Goal: Information Seeking & Learning: Learn about a topic

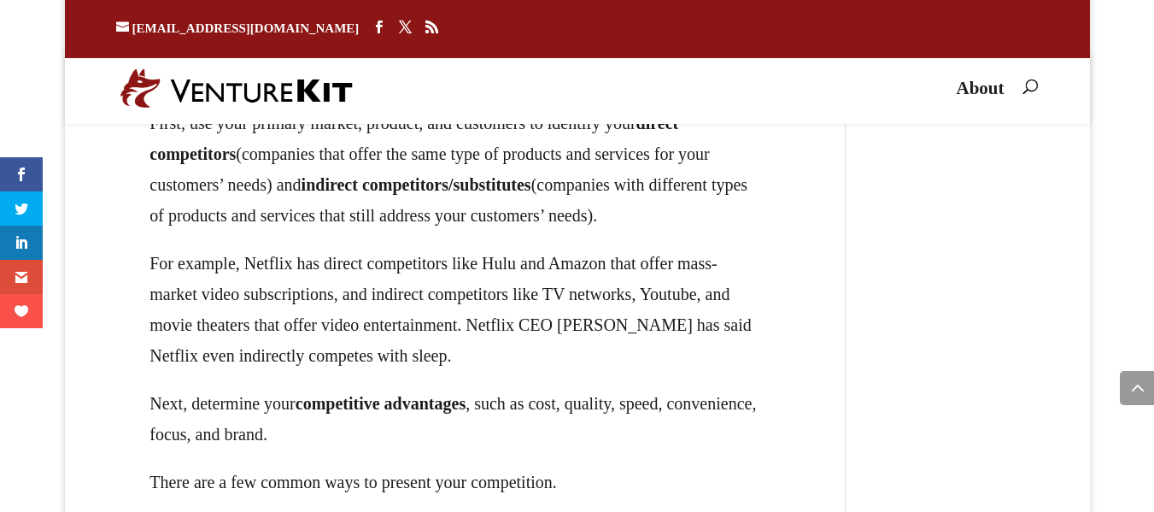
scroll to position [23734, 0]
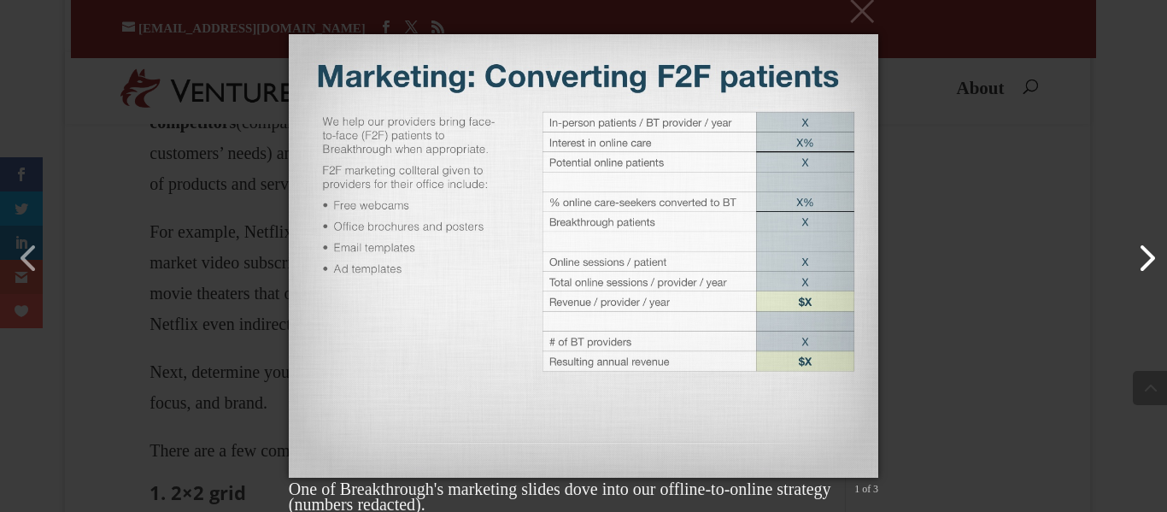
click at [1137, 261] on button "button" at bounding box center [1137, 249] width 41 height 41
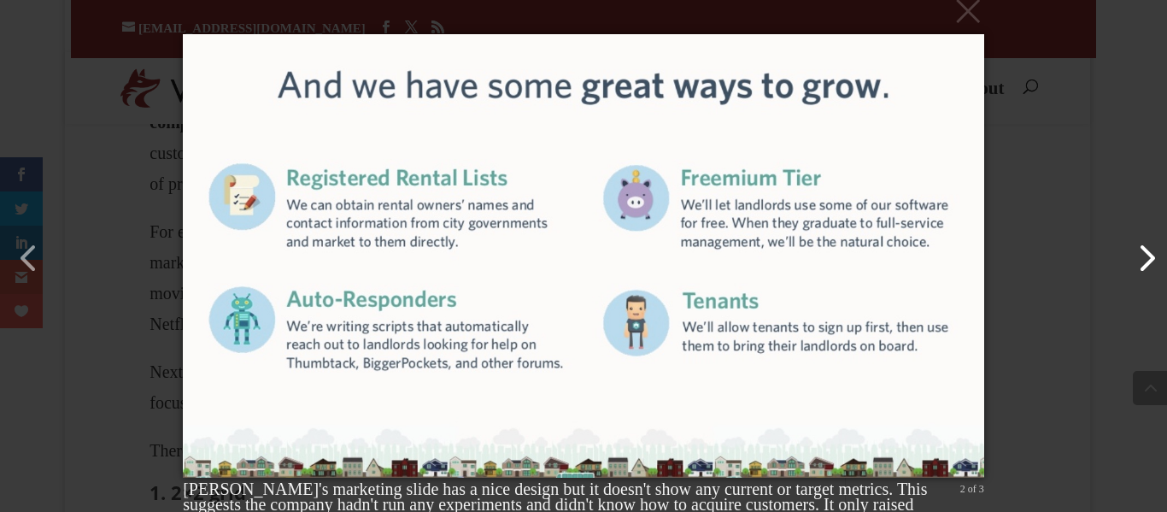
click at [1128, 260] on button "button" at bounding box center [1137, 249] width 41 height 41
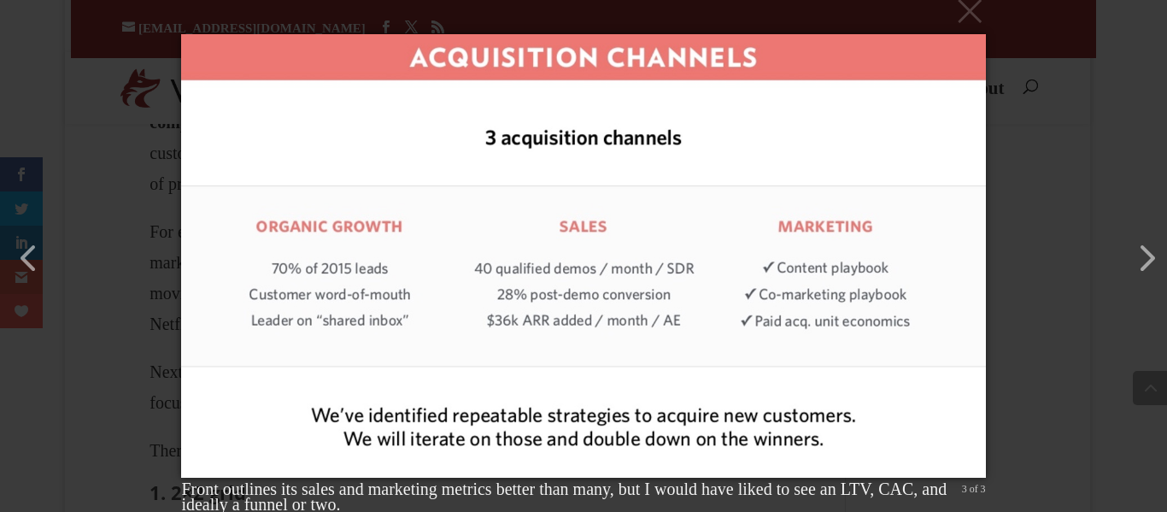
click at [1052, 96] on div "× Front outlines its sales and marketing metrics better than many, but I would …" at bounding box center [583, 256] width 1167 height 512
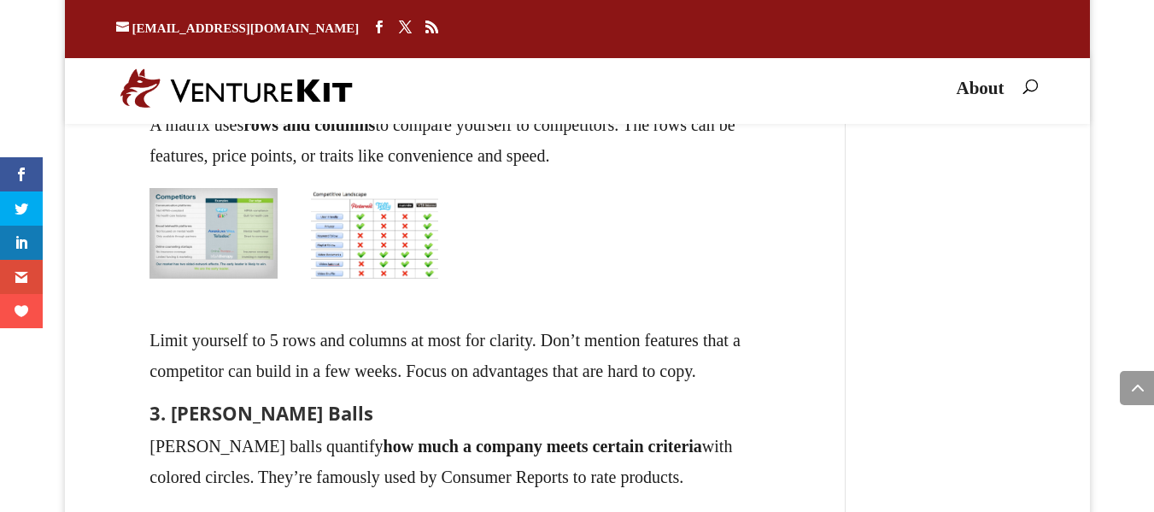
scroll to position [24486, 0]
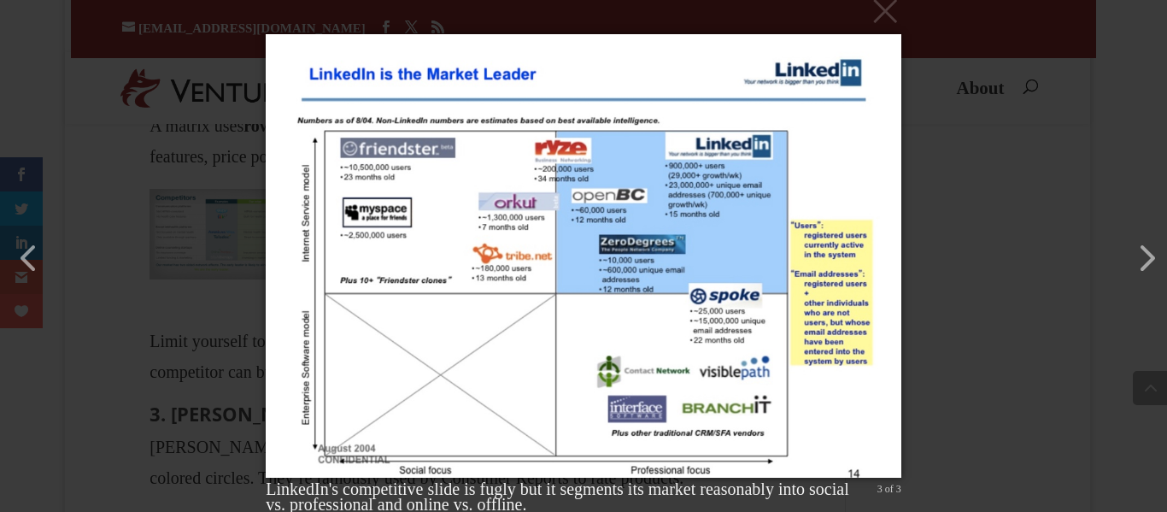
click at [163, 229] on div "× LinkedIn's competitive slide is fugly but it segments its market reasonably i…" at bounding box center [583, 256] width 1167 height 512
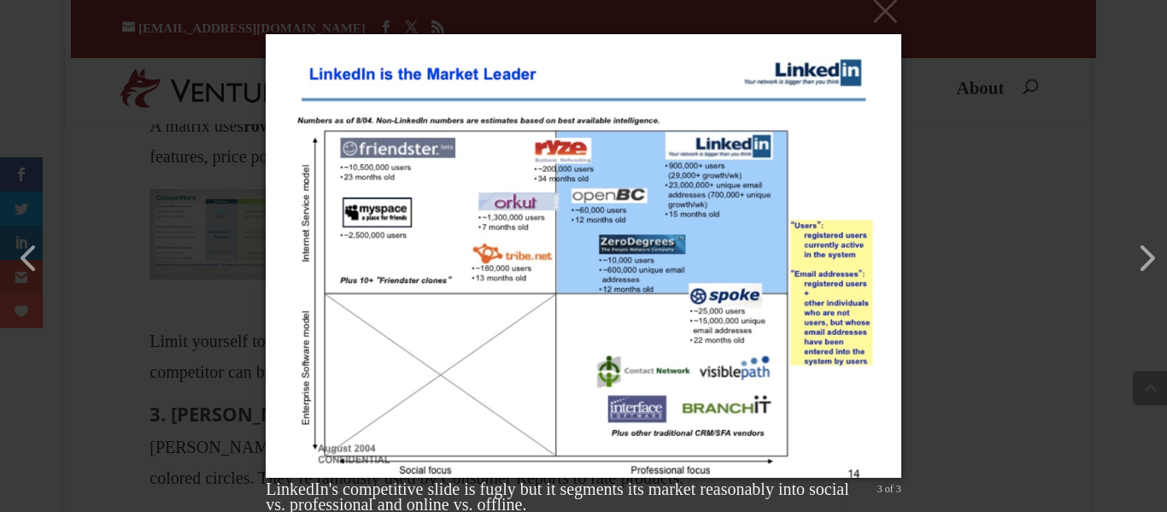
click at [958, 294] on div "× LinkedIn's competitive slide is fugly but it segments its market reasonably i…" at bounding box center [583, 256] width 1167 height 512
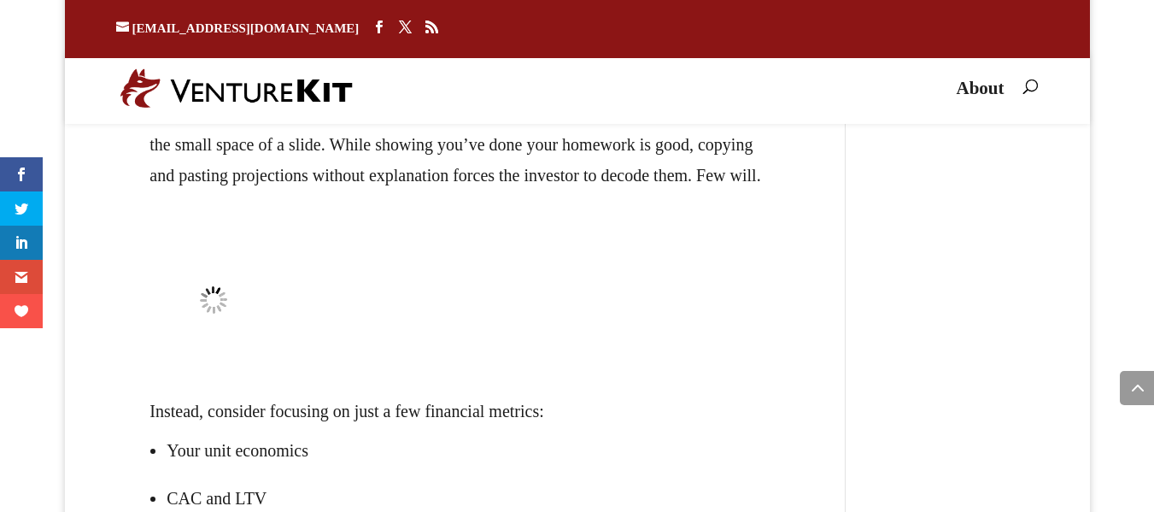
scroll to position [26262, 0]
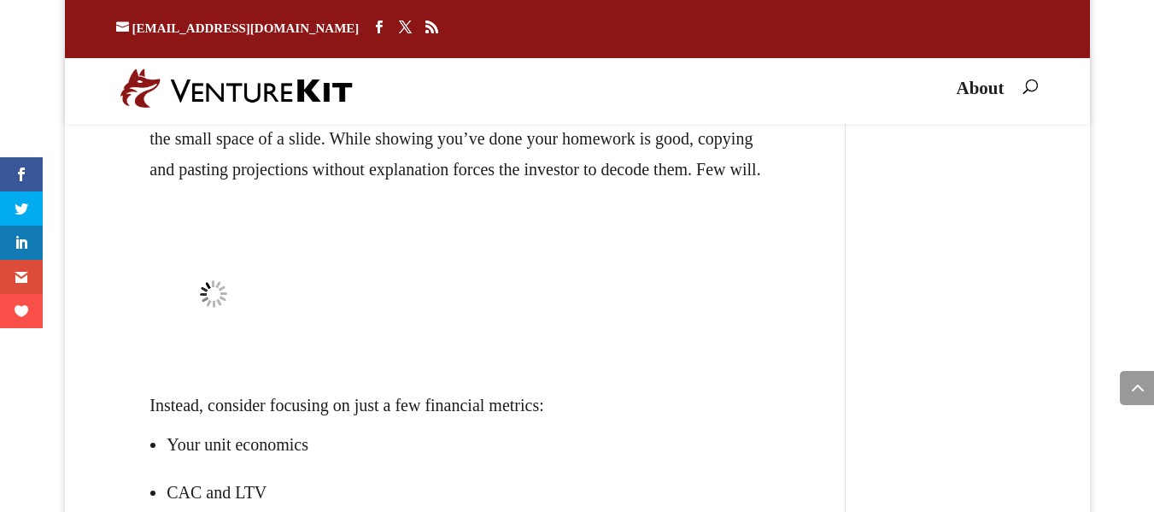
drag, startPoint x: 541, startPoint y: 214, endPoint x: 763, endPoint y: 220, distance: 222.2
drag, startPoint x: 331, startPoint y: 236, endPoint x: 722, endPoint y: 237, distance: 390.4
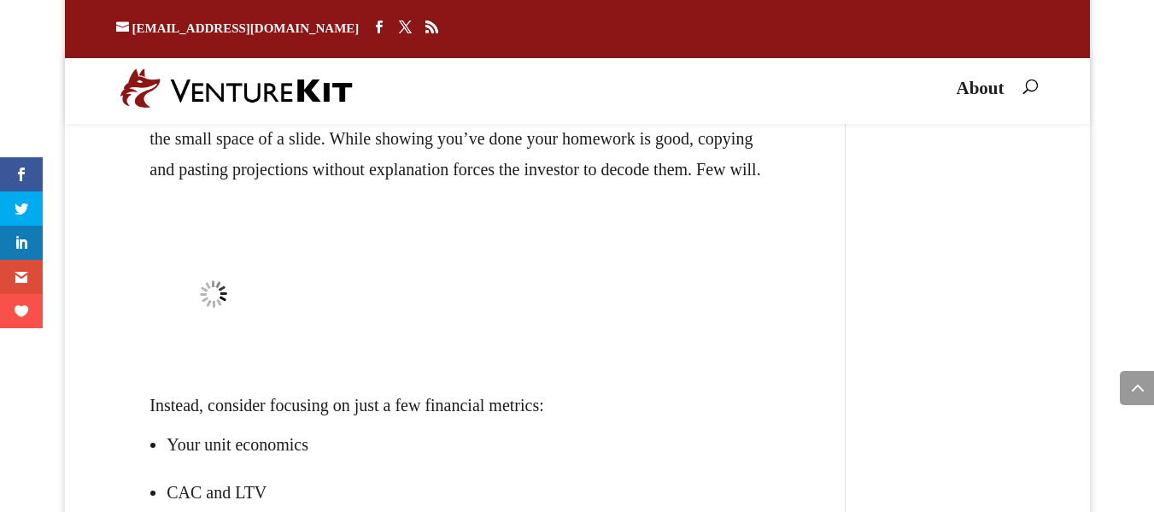
drag, startPoint x: 121, startPoint y: 249, endPoint x: 759, endPoint y: 282, distance: 639.0
drag, startPoint x: 275, startPoint y: 312, endPoint x: 336, endPoint y: 342, distance: 67.6
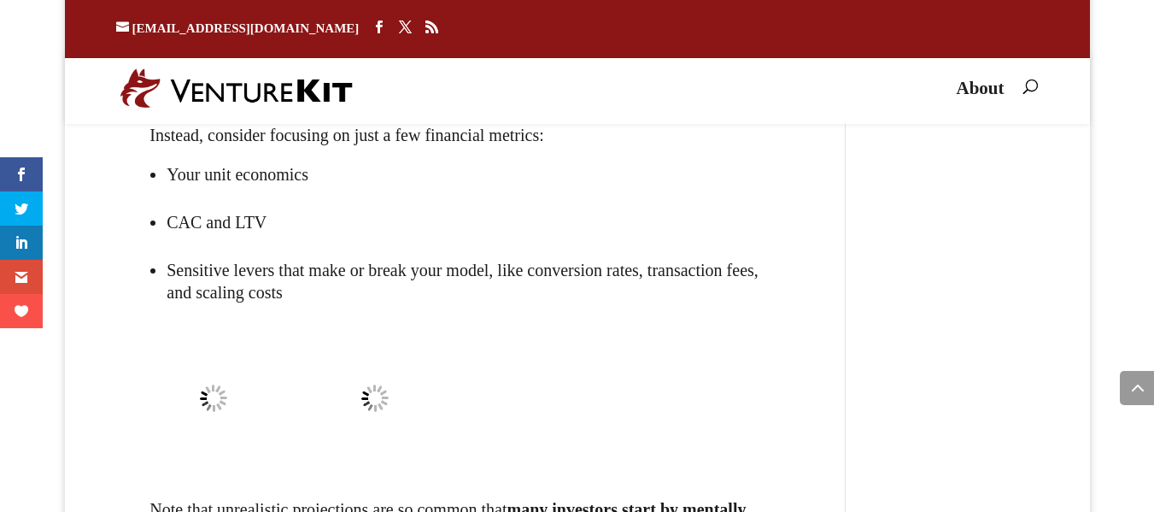
scroll to position [26536, 0]
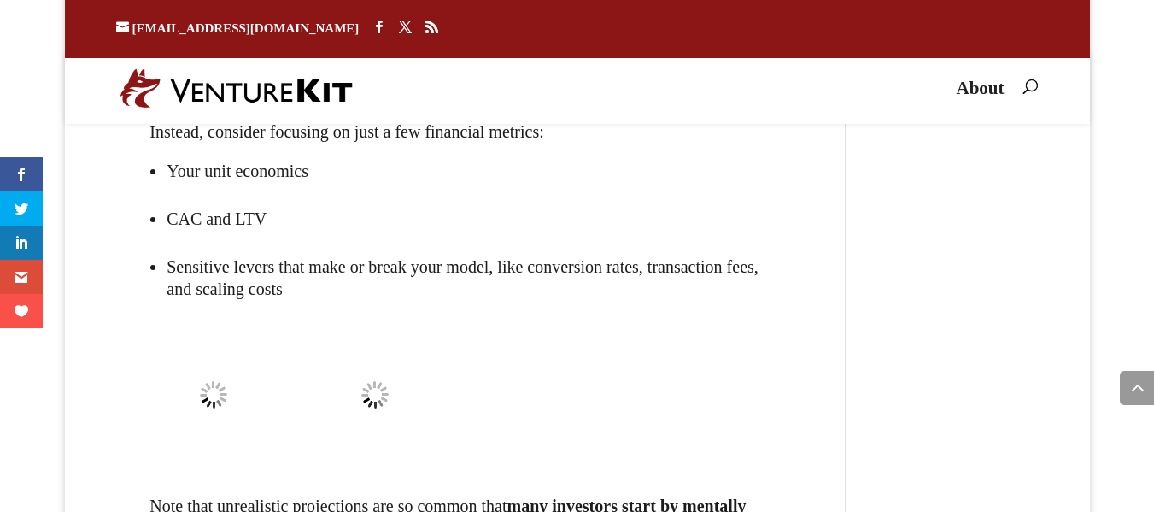
drag, startPoint x: 298, startPoint y: 320, endPoint x: 340, endPoint y: 361, distance: 58.6
drag, startPoint x: 347, startPoint y: 353, endPoint x: 774, endPoint y: 356, distance: 427.1
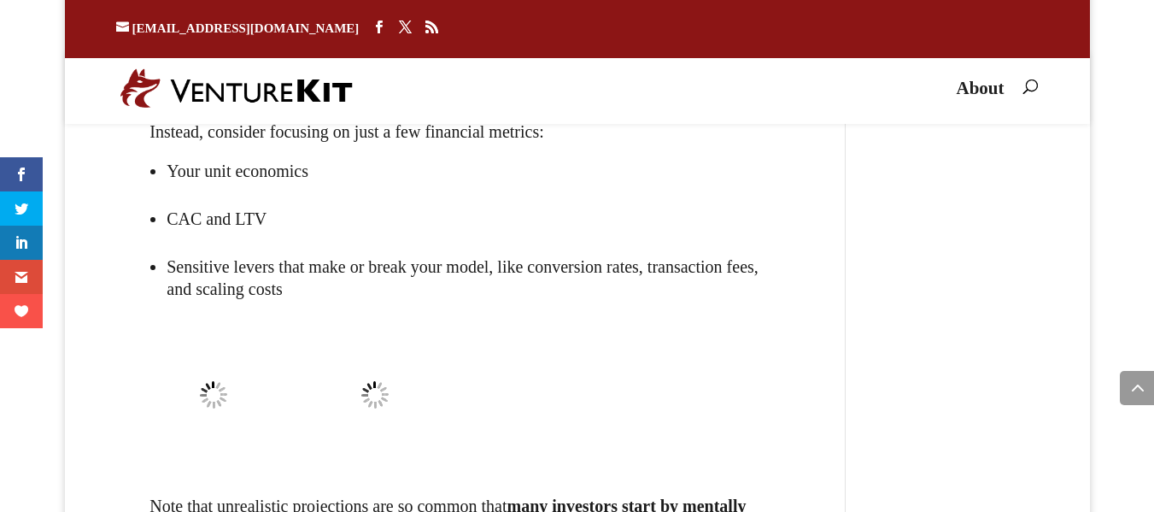
drag, startPoint x: 363, startPoint y: 410, endPoint x: 674, endPoint y: 411, distance: 310.9
drag, startPoint x: 803, startPoint y: 390, endPoint x: 58, endPoint y: 353, distance: 745.8
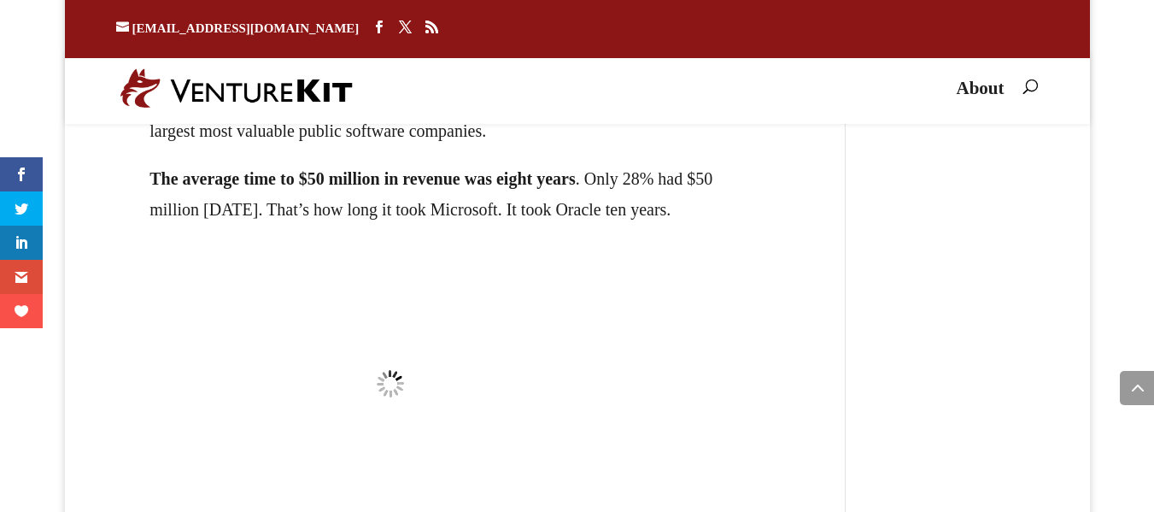
scroll to position [27082, 0]
drag, startPoint x: 331, startPoint y: 269, endPoint x: 580, endPoint y: 308, distance: 251.5
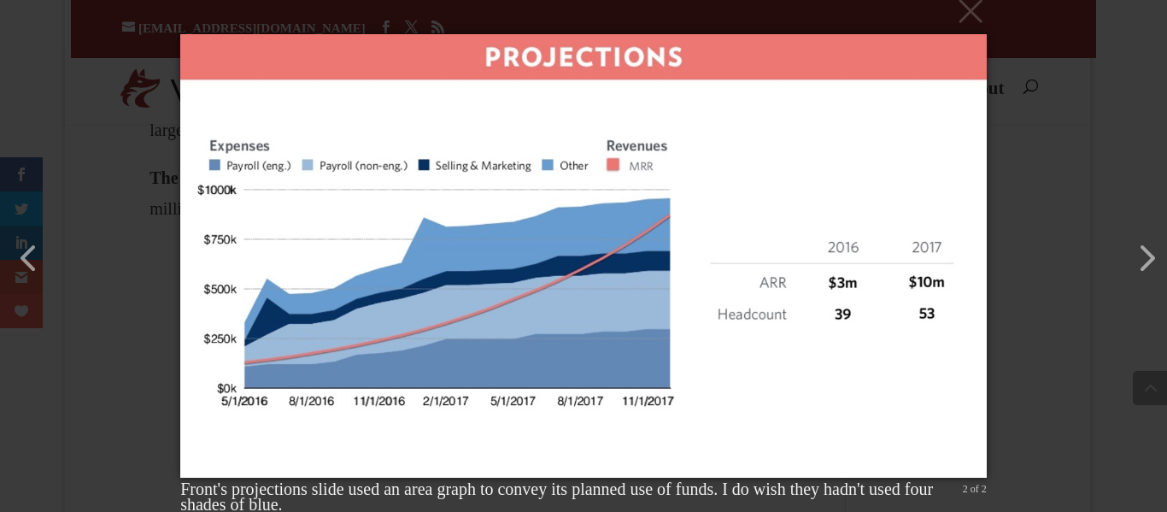
click at [1000, 140] on div "× Front's projections slide used an area graph to convey its planned use of fun…" at bounding box center [583, 256] width 1167 height 512
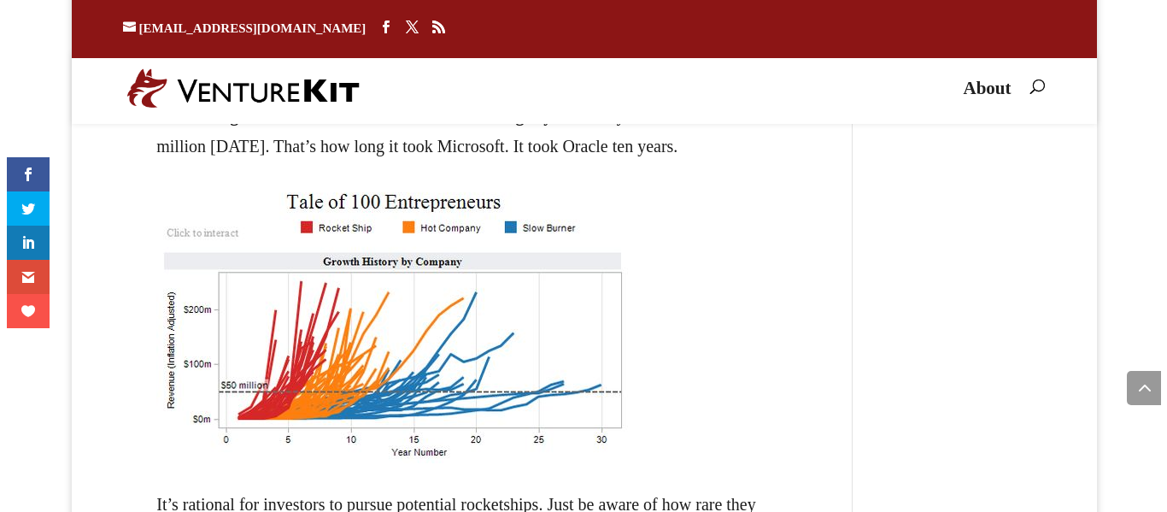
scroll to position [27151, 0]
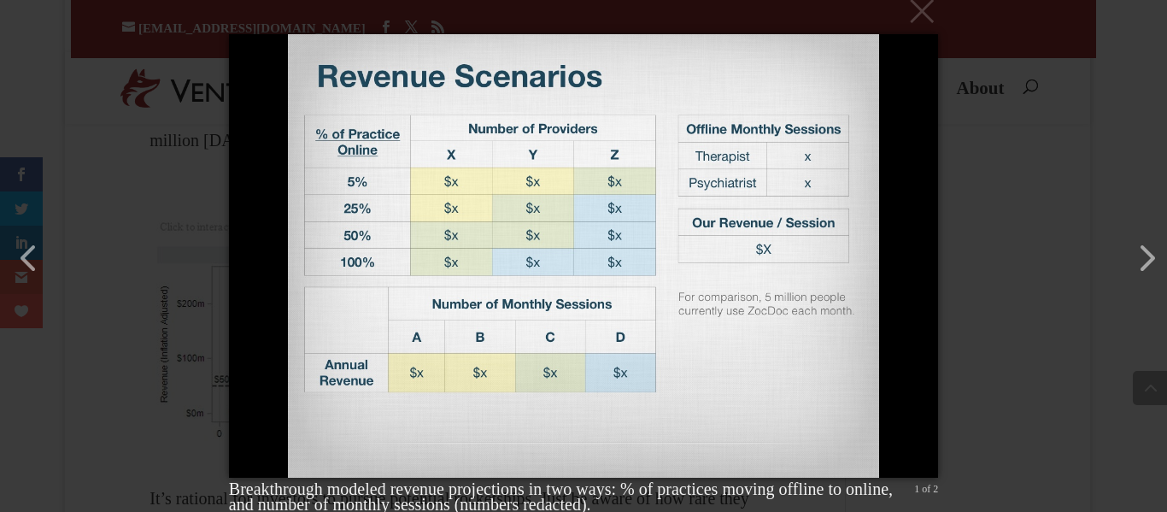
click at [935, 251] on div "× Breakthrough modeled revenue projections in two ways: % of practices moving o…" at bounding box center [583, 256] width 1167 height 512
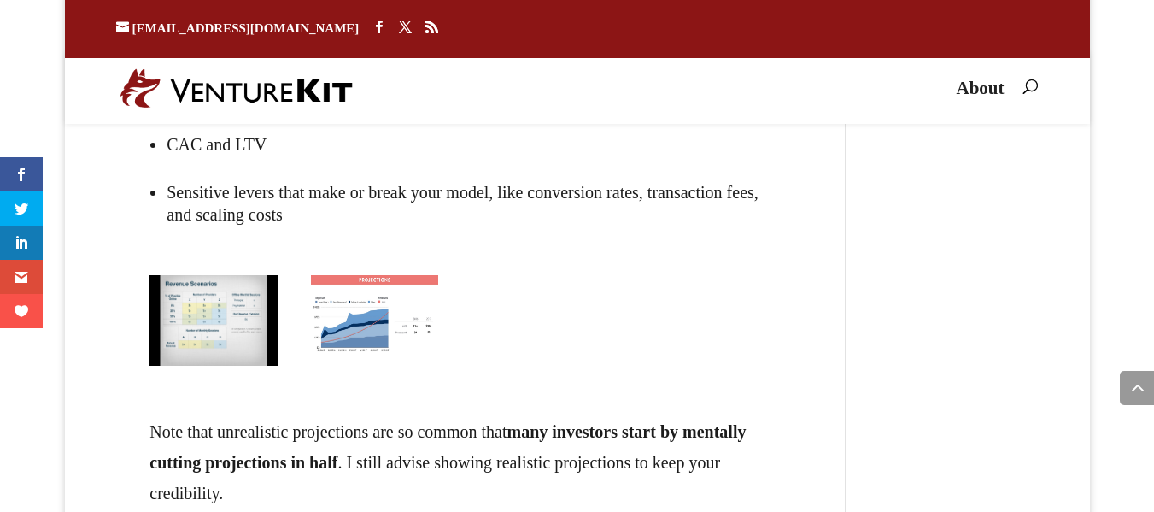
scroll to position [26604, 0]
